Goal: Navigation & Orientation: Find specific page/section

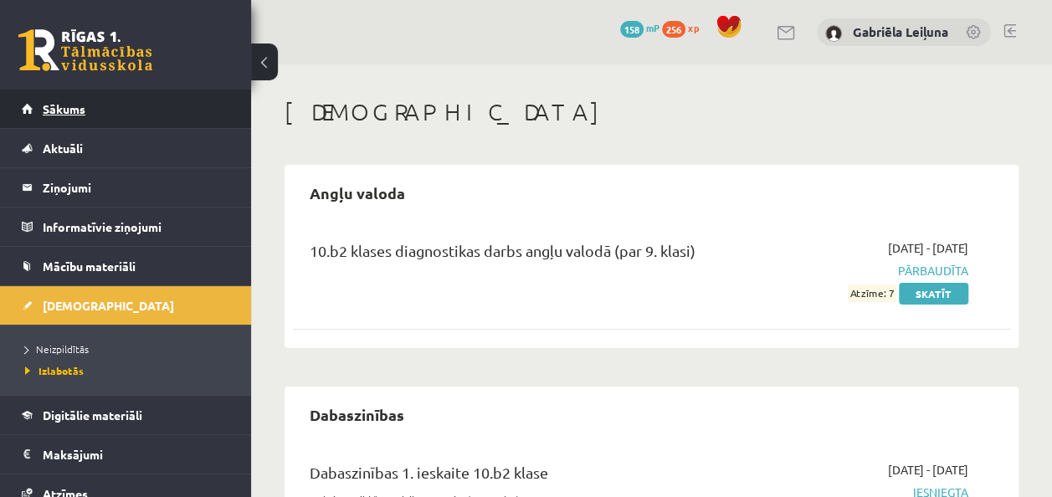
click at [144, 104] on link "Sākums" at bounding box center [126, 109] width 208 height 39
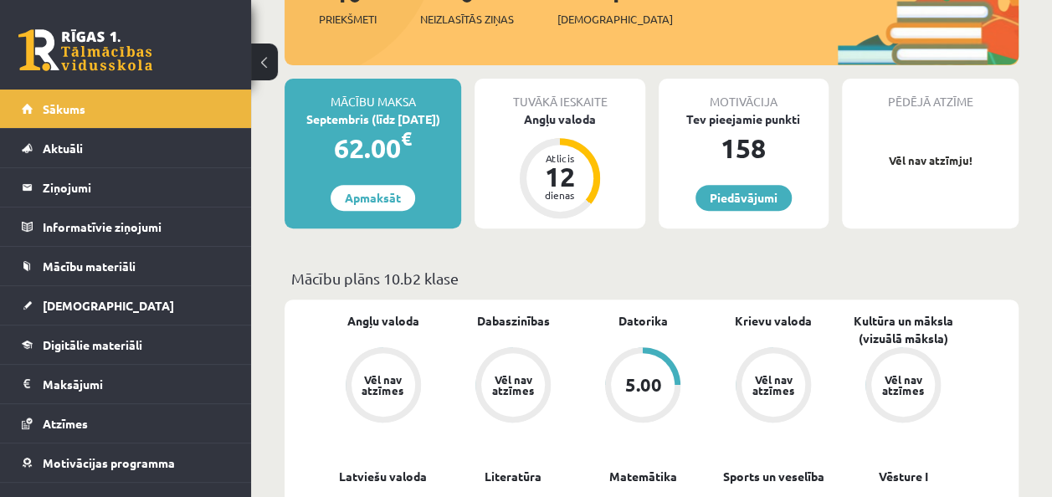
scroll to position [116, 0]
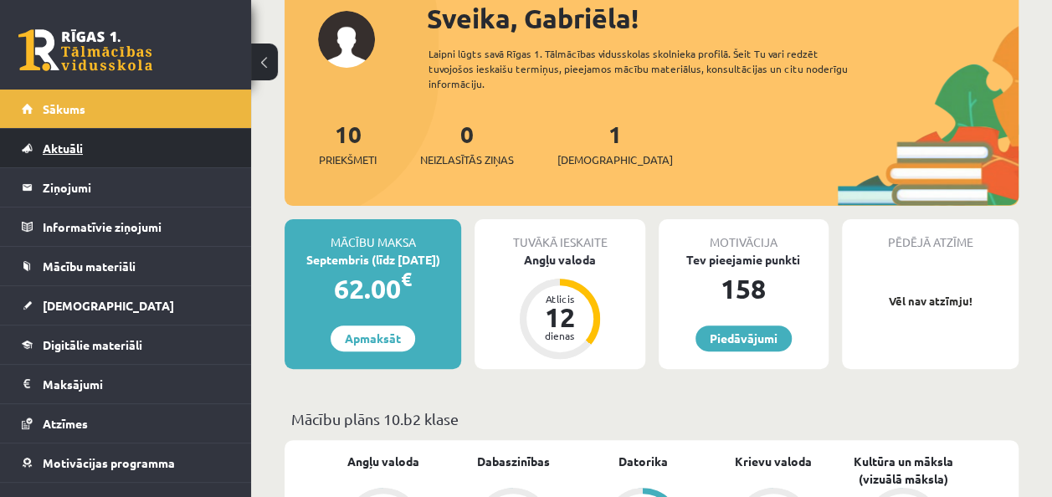
click at [161, 144] on link "Aktuāli" at bounding box center [126, 148] width 208 height 39
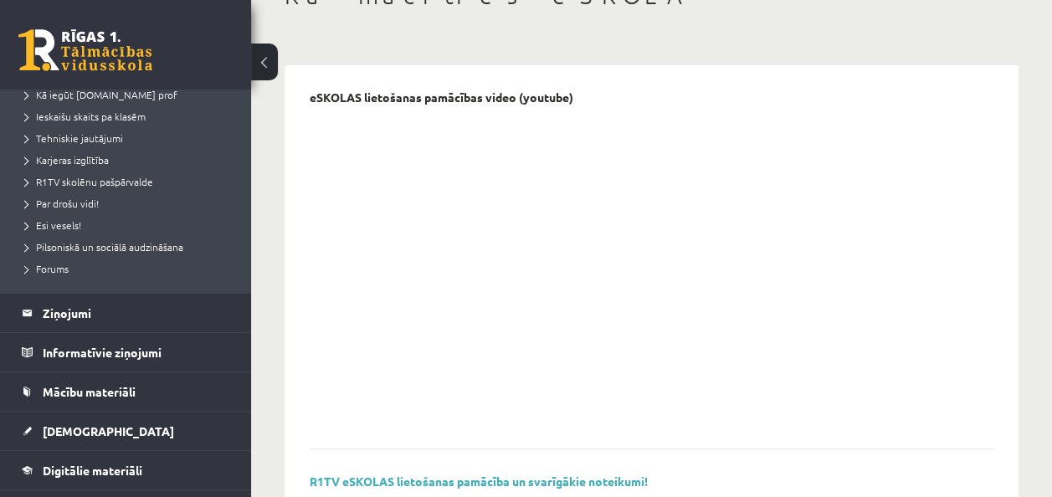
scroll to position [251, 0]
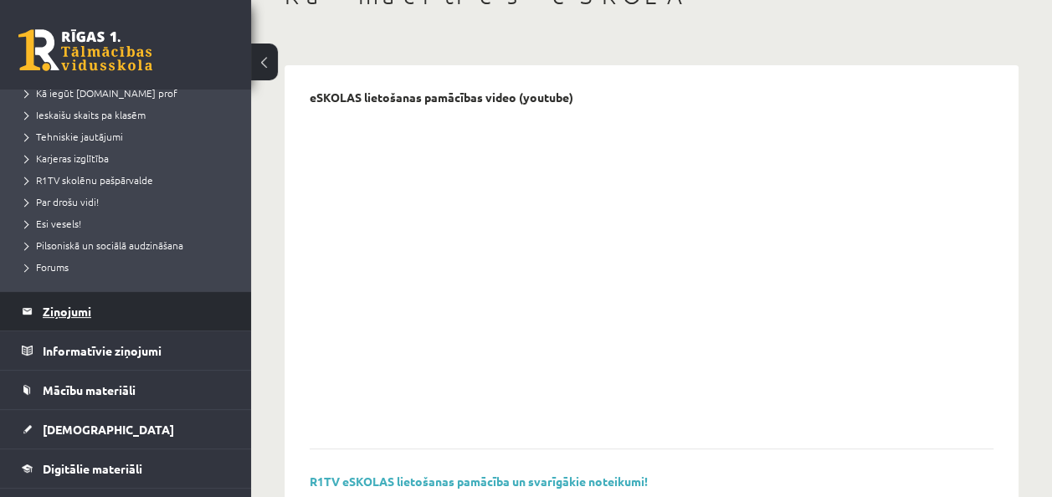
click at [82, 316] on legend "Ziņojumi 0" at bounding box center [136, 311] width 187 height 39
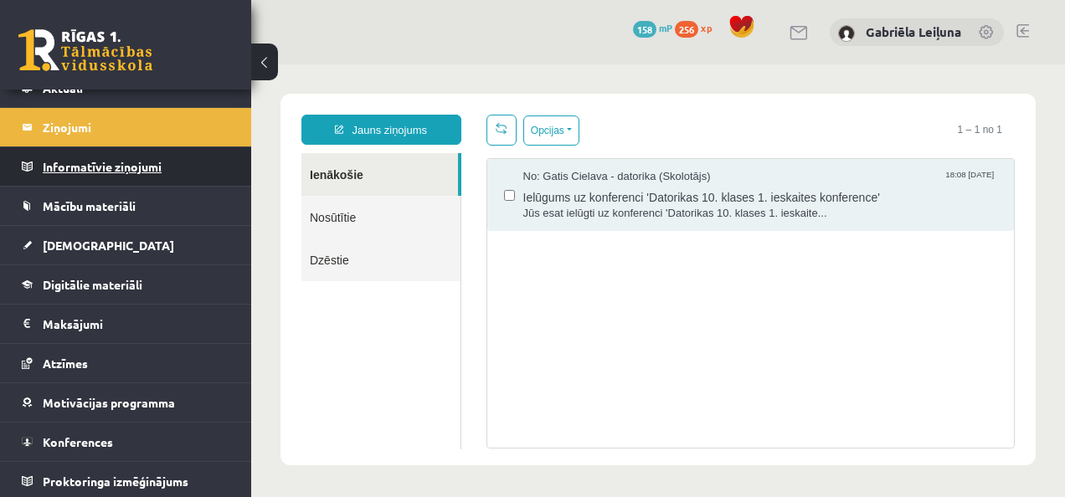
click at [87, 177] on legend "Informatīvie ziņojumi 0" at bounding box center [136, 166] width 187 height 39
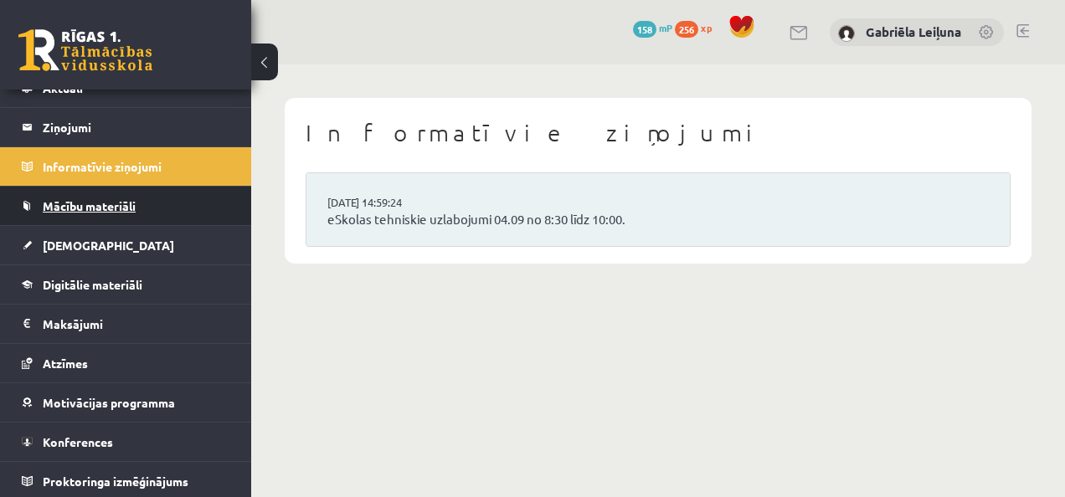
click at [76, 205] on span "Mācību materiāli" at bounding box center [89, 205] width 93 height 15
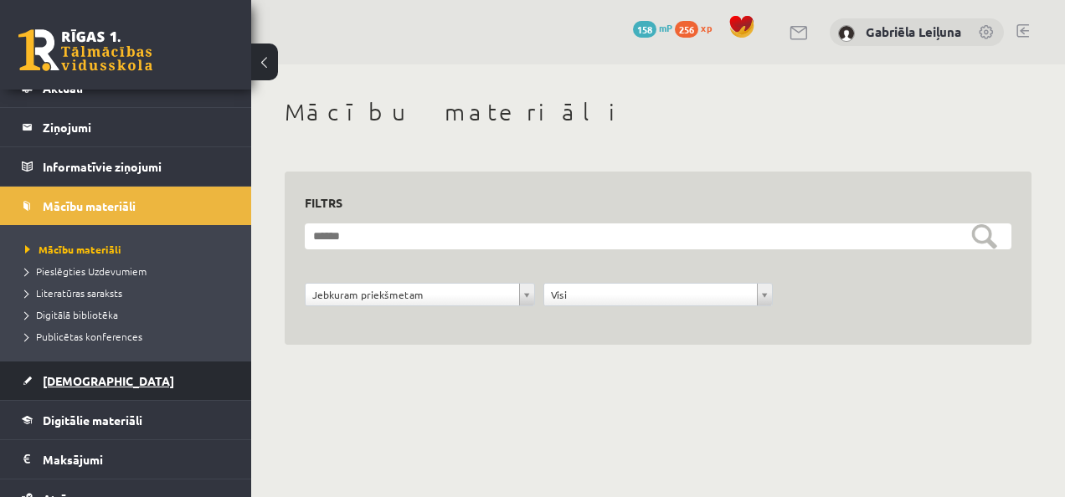
click at [79, 377] on span "[DEMOGRAPHIC_DATA]" at bounding box center [108, 380] width 131 height 15
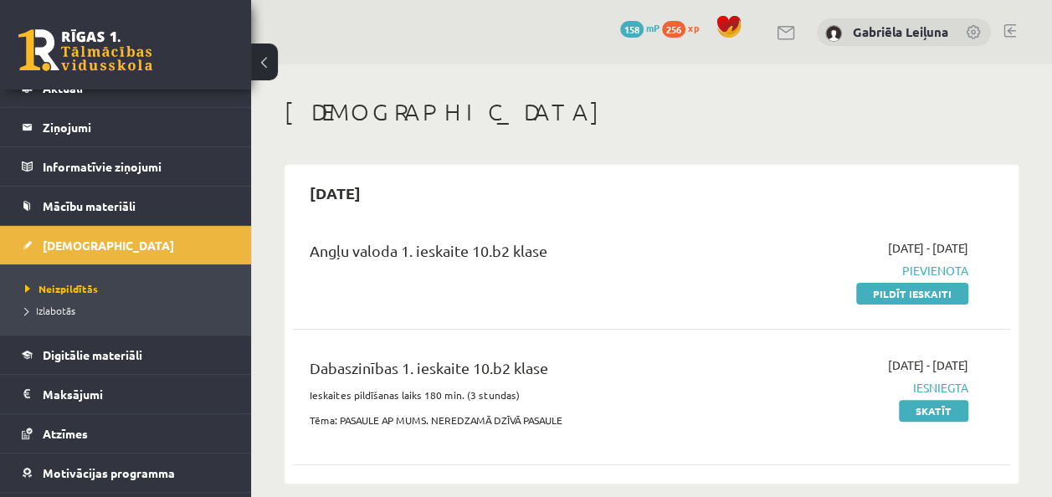
click at [151, 330] on ul "Neizpildītās [GEOGRAPHIC_DATA]" at bounding box center [125, 299] width 251 height 70
click at [154, 354] on link "Digitālie materiāli" at bounding box center [126, 355] width 208 height 39
